Goal: Information Seeking & Learning: Understand process/instructions

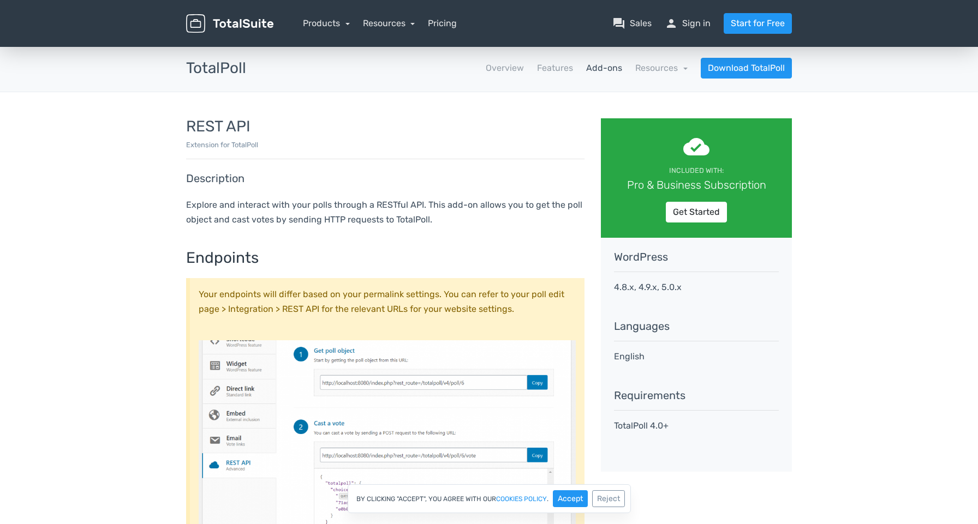
click at [217, 63] on h3 "TotalPoll" at bounding box center [216, 68] width 60 height 17
click at [651, 66] on link "Resources" at bounding box center [661, 68] width 52 height 10
click at [631, 100] on link "school Documentation" at bounding box center [636, 97] width 103 height 31
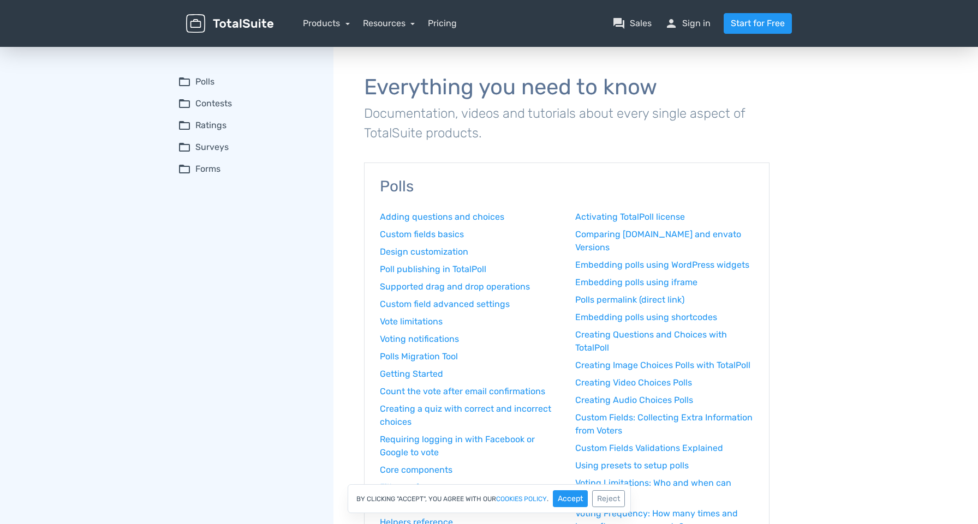
click at [202, 81] on summary "folder_open Polls" at bounding box center [248, 81] width 140 height 13
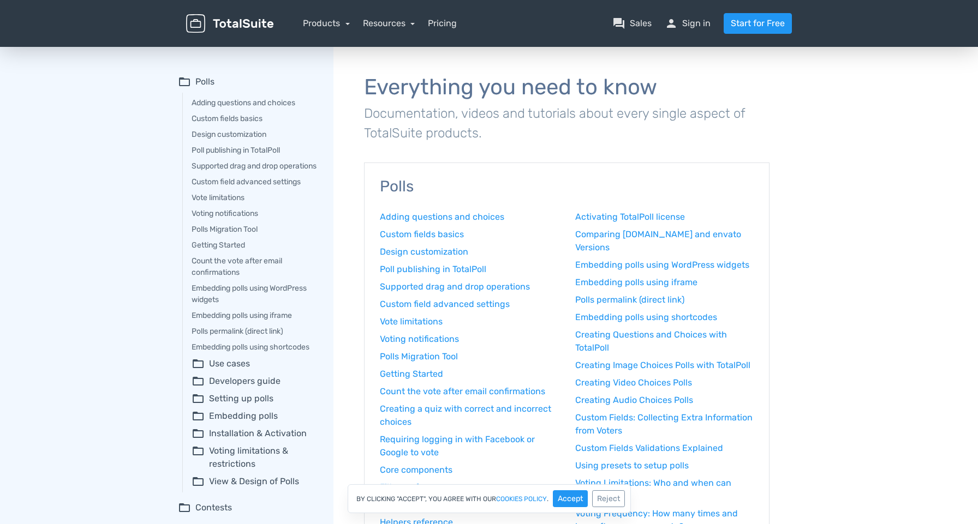
click at [229, 388] on summary "folder_open Developers guide" at bounding box center [255, 381] width 127 height 13
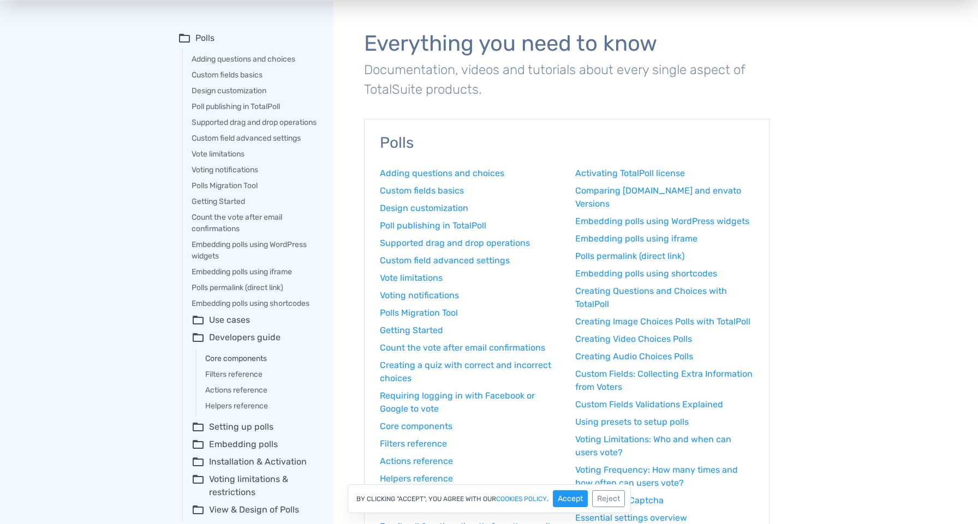
click at [256, 364] on link "Core components" at bounding box center [261, 358] width 113 height 11
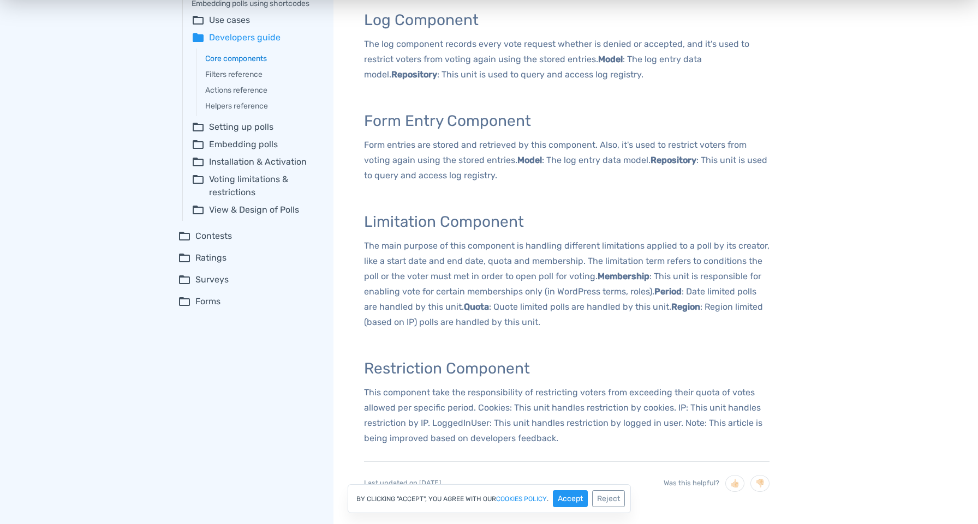
scroll to position [215, 0]
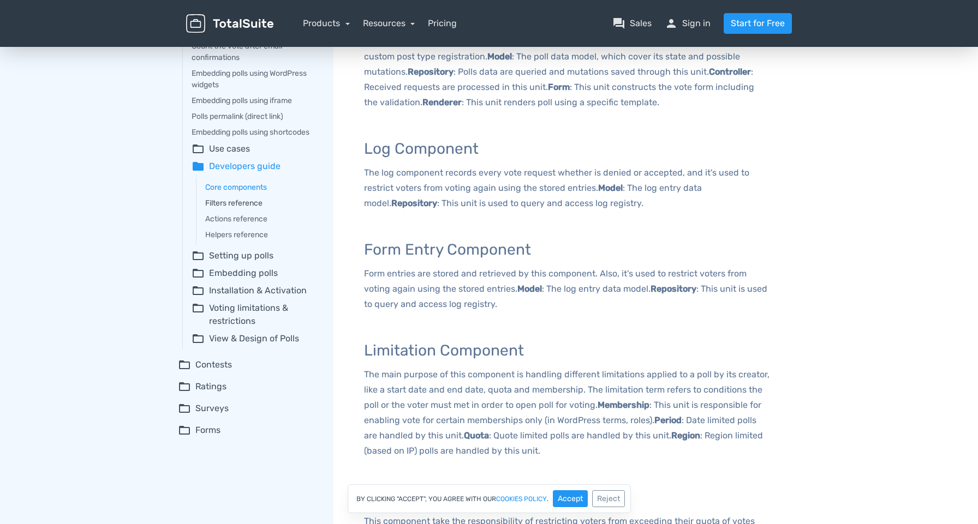
click at [256, 209] on link "Filters reference" at bounding box center [261, 203] width 113 height 11
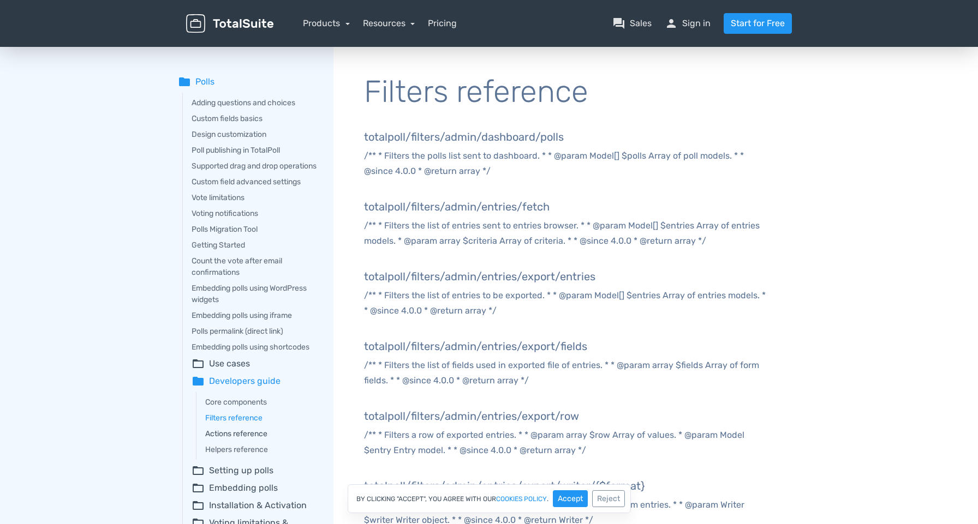
click at [222, 440] on link "Actions reference" at bounding box center [261, 433] width 113 height 11
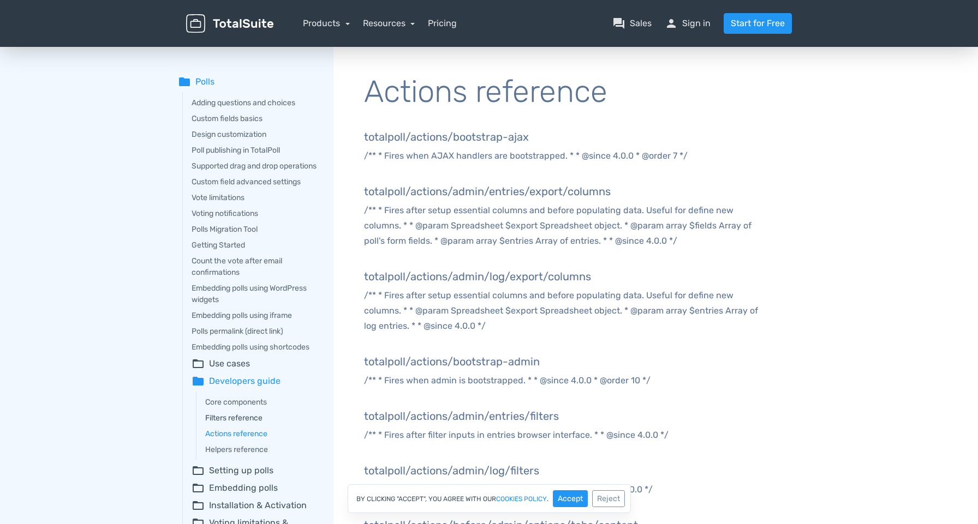
click at [223, 424] on link "Filters reference" at bounding box center [261, 417] width 113 height 11
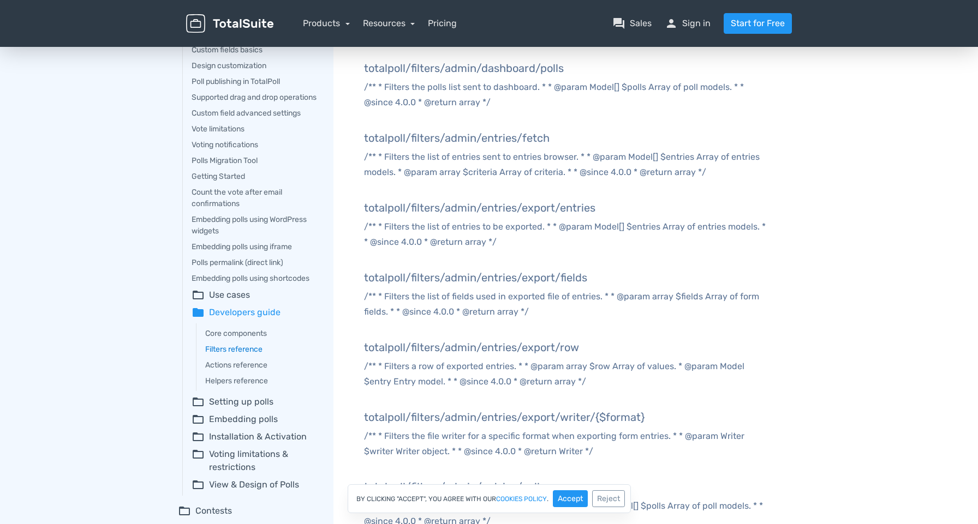
scroll to position [70, 0]
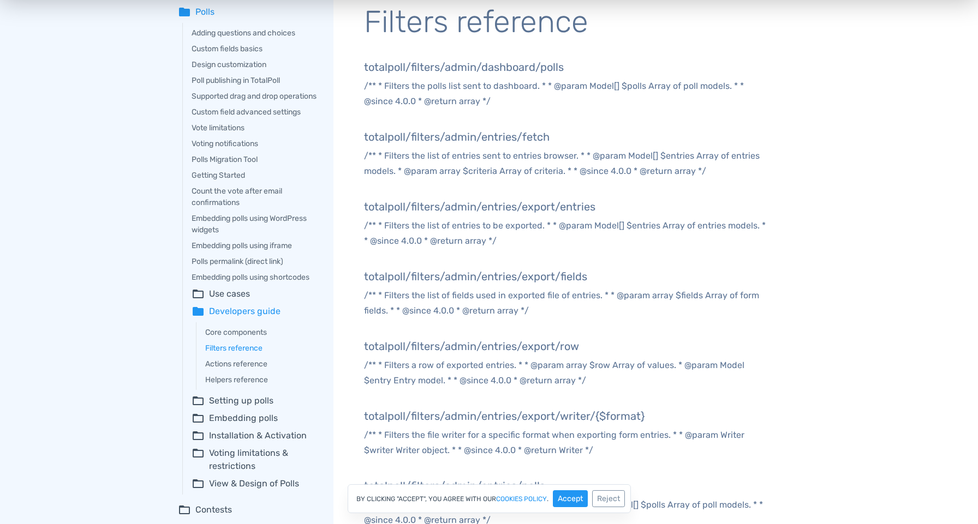
click at [224, 408] on summary "folder_open Setting up polls" at bounding box center [255, 400] width 127 height 13
click at [219, 408] on summary "folder_open Setting up polls" at bounding box center [255, 400] width 127 height 13
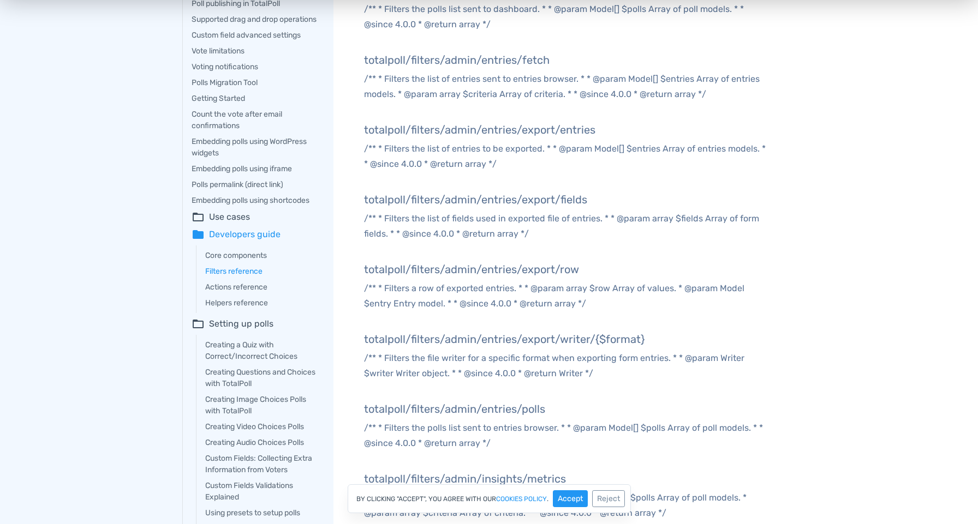
scroll to position [223, 0]
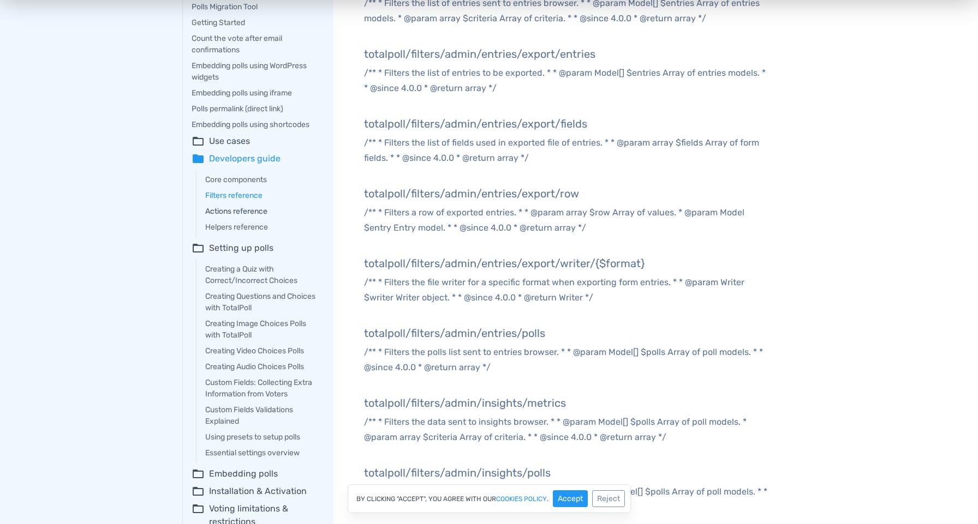
click at [211, 217] on link "Actions reference" at bounding box center [261, 211] width 113 height 11
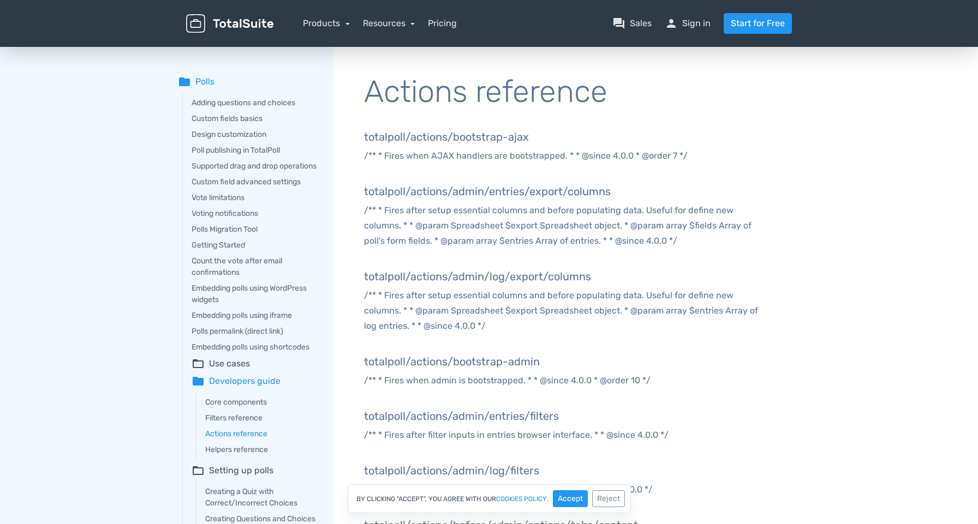
click at [222, 406] on div "Core components Filters reference Actions reference Helpers reference" at bounding box center [257, 426] width 122 height 68
click at [220, 408] on link "Core components" at bounding box center [261, 402] width 113 height 11
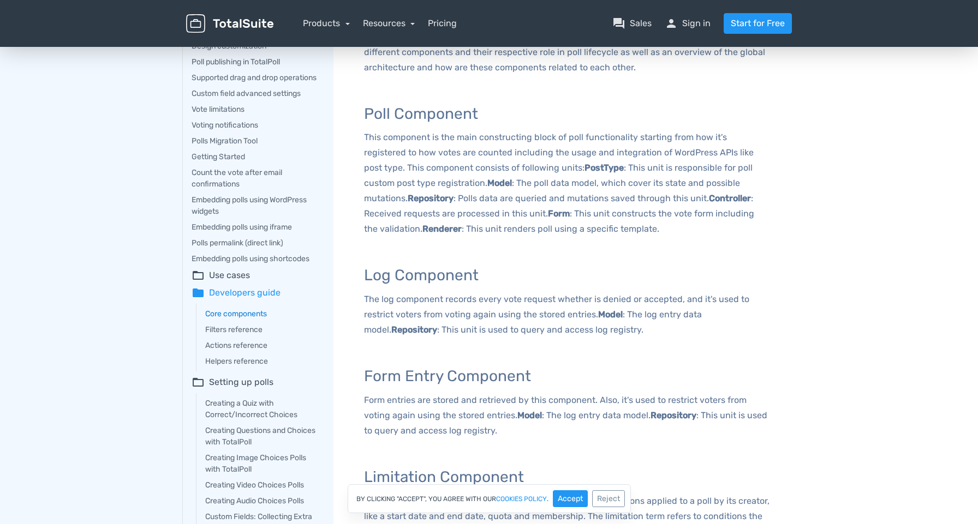
scroll to position [99, 0]
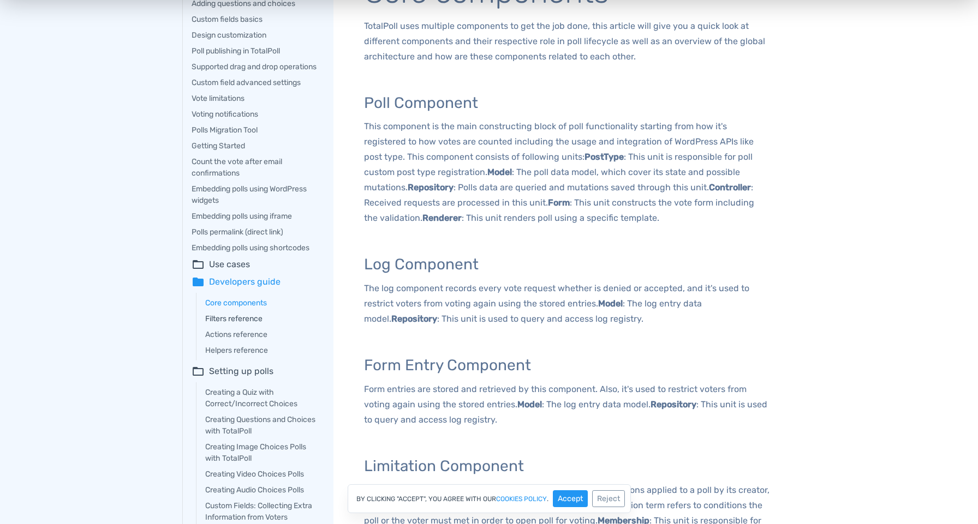
click at [235, 325] on link "Filters reference" at bounding box center [261, 318] width 113 height 11
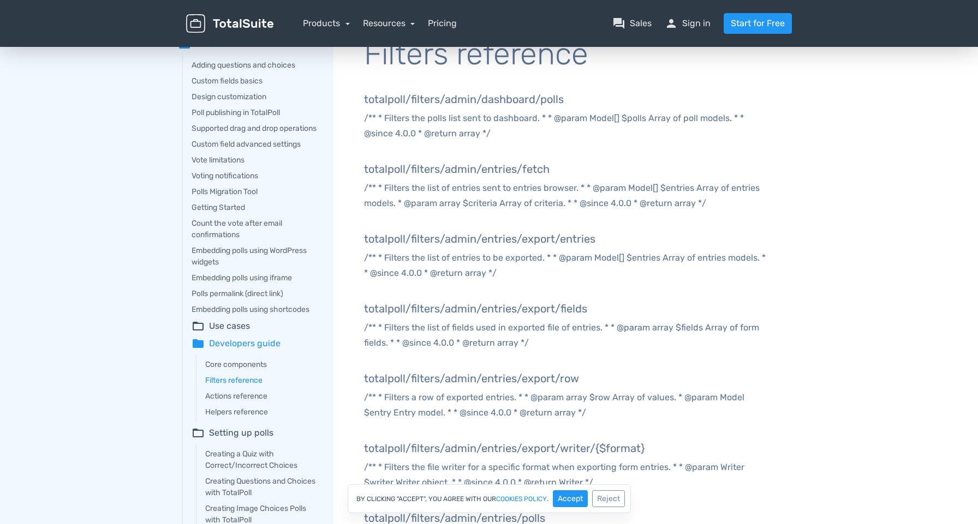
scroll to position [41, 0]
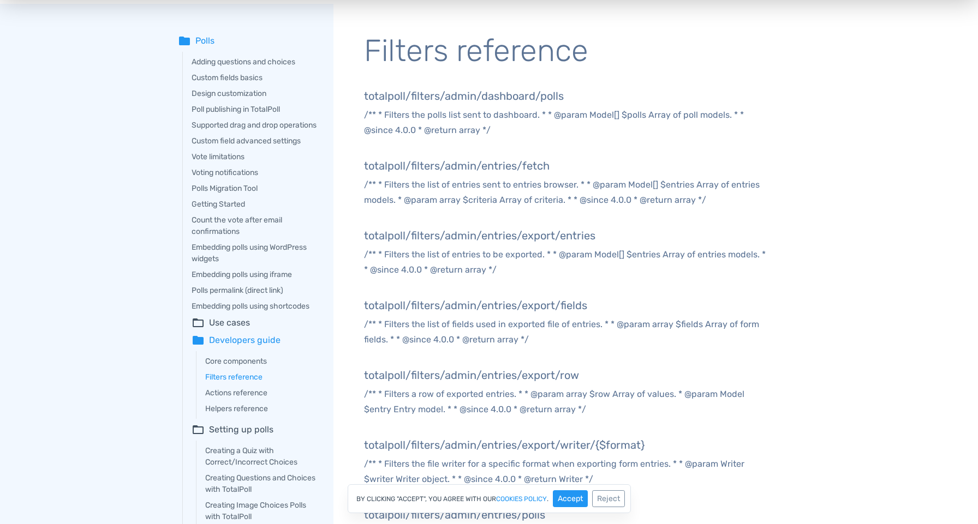
click at [237, 412] on div "Core components Filters reference Actions reference Helpers reference" at bounding box center [257, 385] width 122 height 68
click at [238, 399] on link "Actions reference" at bounding box center [261, 392] width 113 height 11
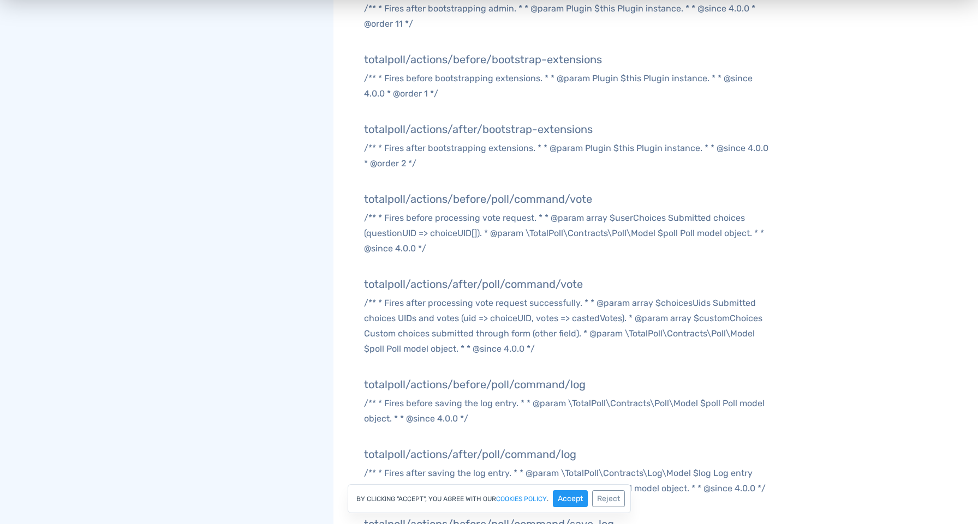
scroll to position [7852, 0]
